Goal: Task Accomplishment & Management: Manage account settings

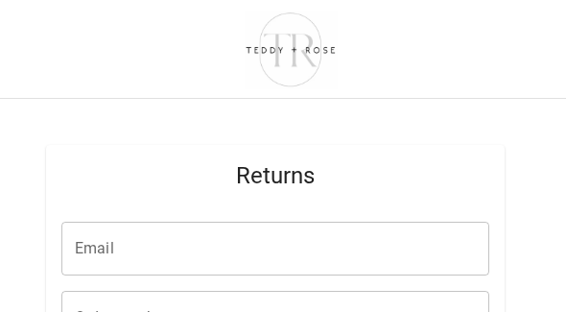
click at [105, 248] on input "Email" at bounding box center [275, 249] width 428 height 54
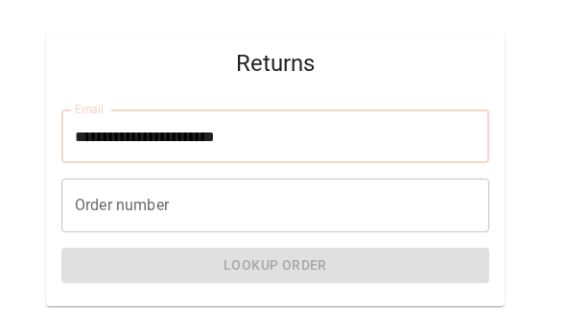
scroll to position [125, 0]
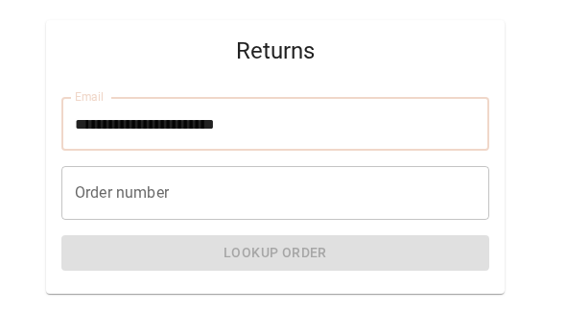
type input "**********"
click at [113, 195] on input "Order number" at bounding box center [275, 193] width 428 height 54
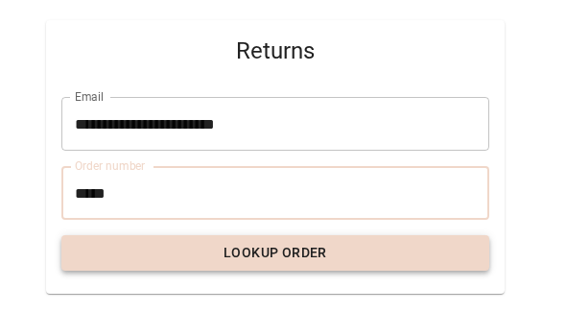
type input "*****"
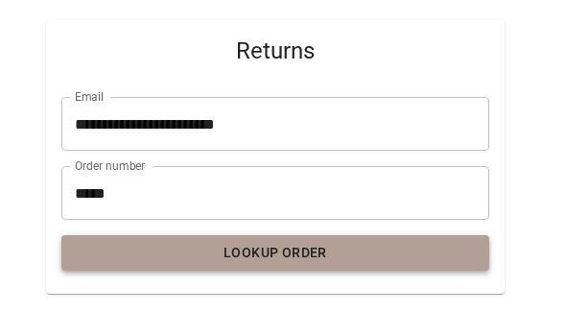
click at [236, 246] on button "Lookup Order" at bounding box center [275, 252] width 428 height 35
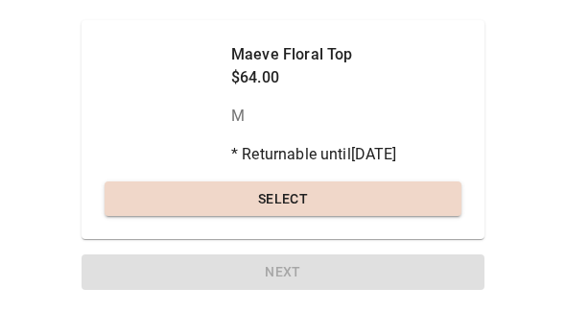
scroll to position [175, 0]
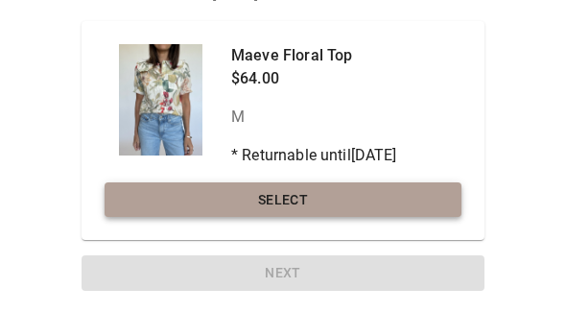
click at [294, 188] on button "Select" at bounding box center [283, 199] width 357 height 35
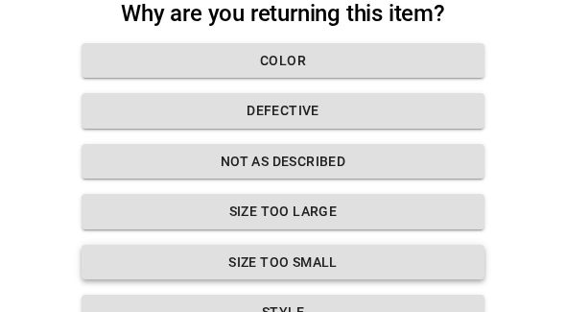
click at [296, 253] on button "Size too small" at bounding box center [283, 262] width 403 height 35
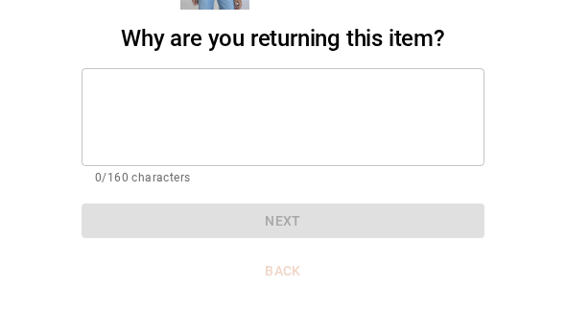
scroll to position [194, 0]
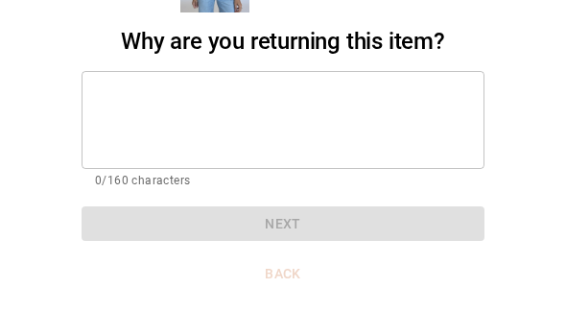
click at [124, 95] on textarea at bounding box center [283, 119] width 376 height 66
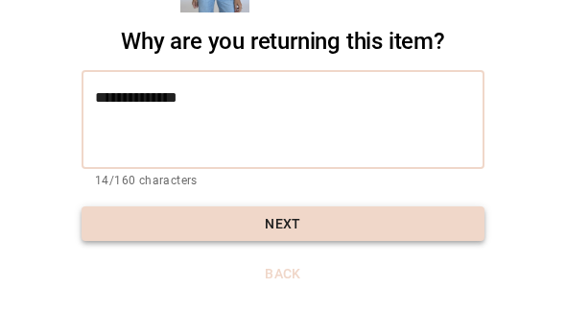
type textarea "**********"
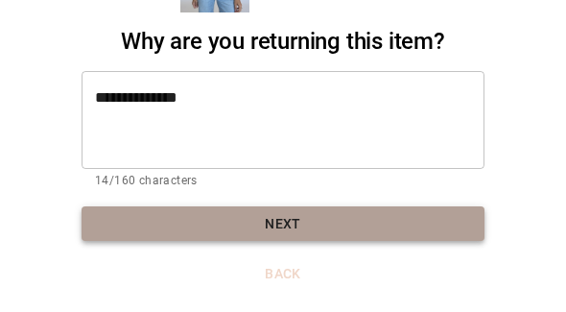
click at [276, 213] on button "Next" at bounding box center [283, 223] width 403 height 35
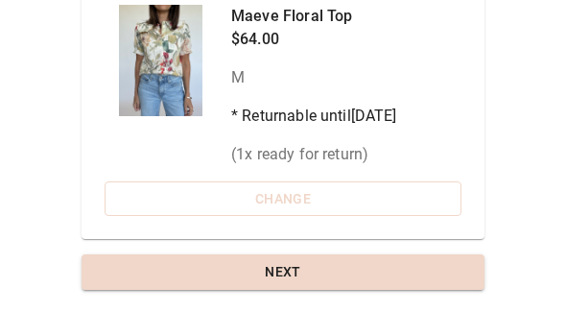
scroll to position [213, 0]
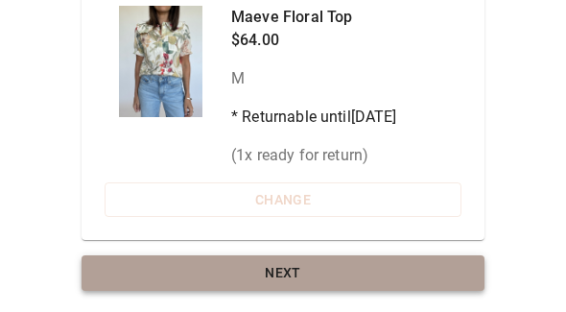
click at [290, 262] on button "Next" at bounding box center [283, 272] width 403 height 35
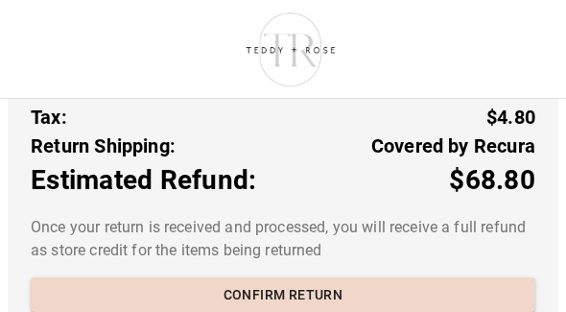
scroll to position [814, 0]
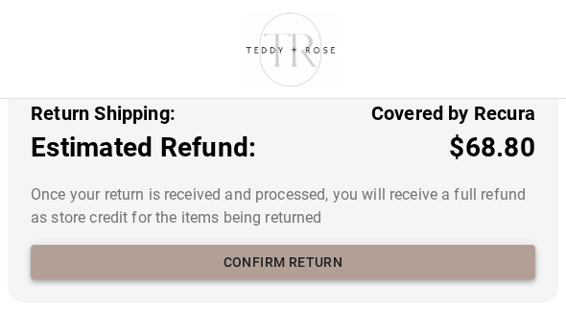
click at [286, 255] on button "Confirm return" at bounding box center [283, 262] width 505 height 35
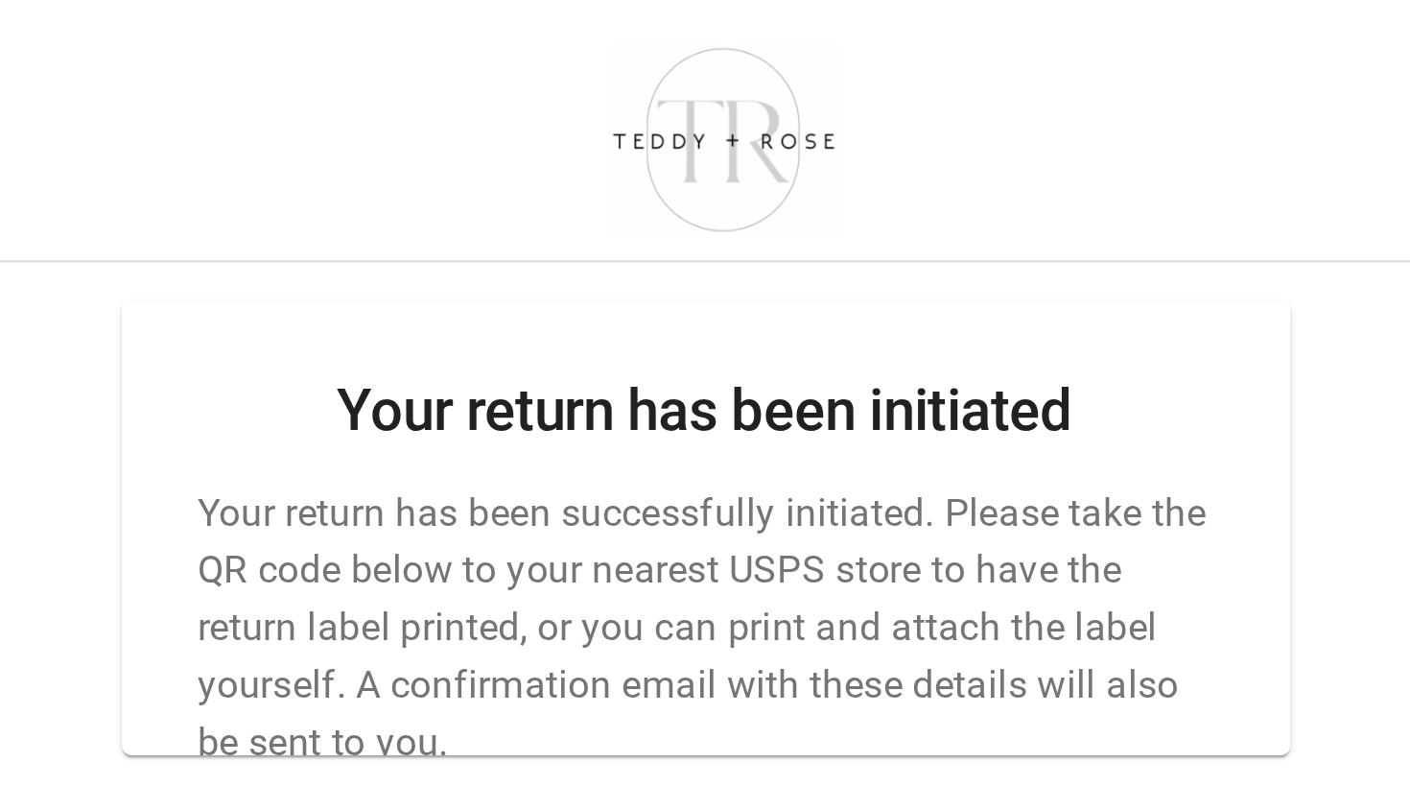
scroll to position [0, 0]
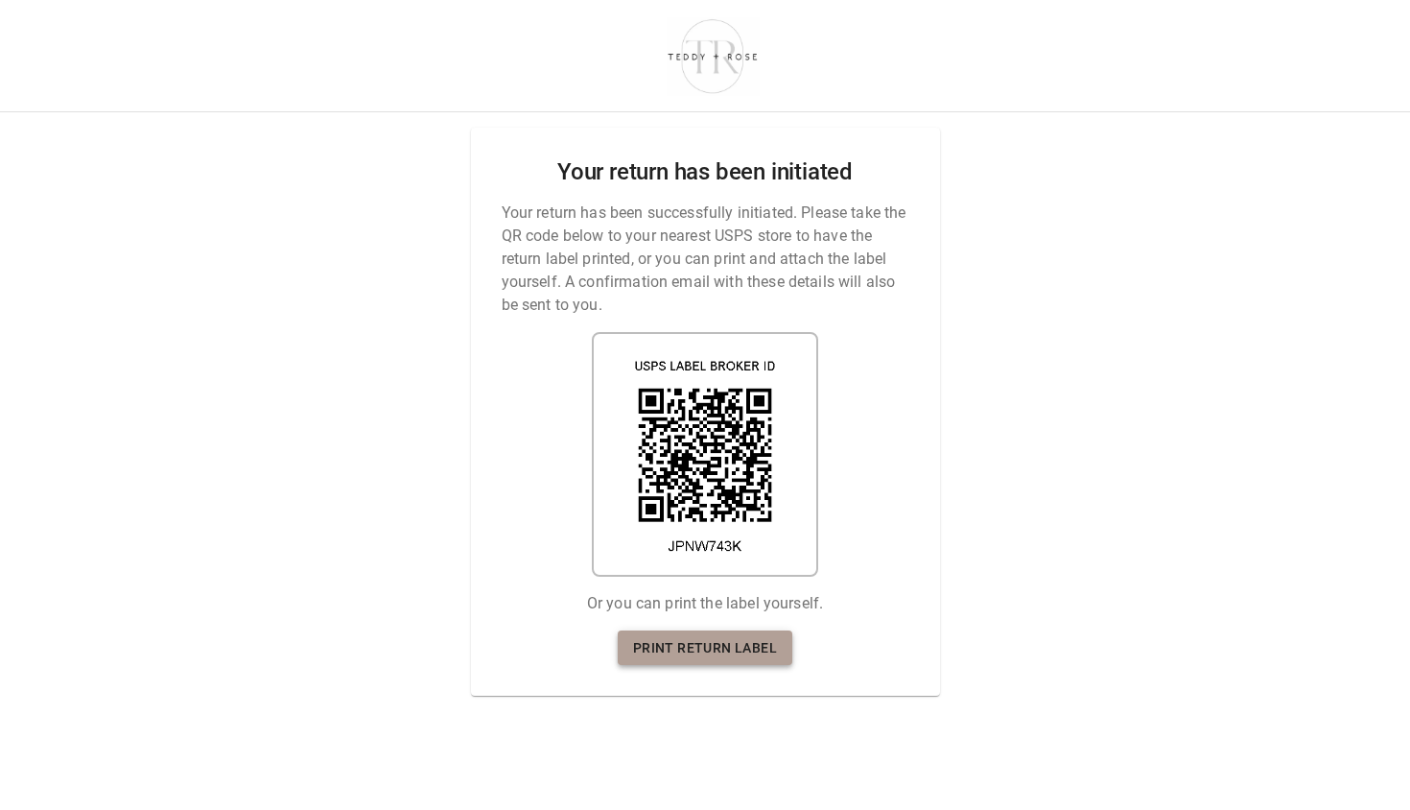
click at [708, 636] on link "Print return label" at bounding box center [705, 647] width 175 height 35
